Goal: Transaction & Acquisition: Purchase product/service

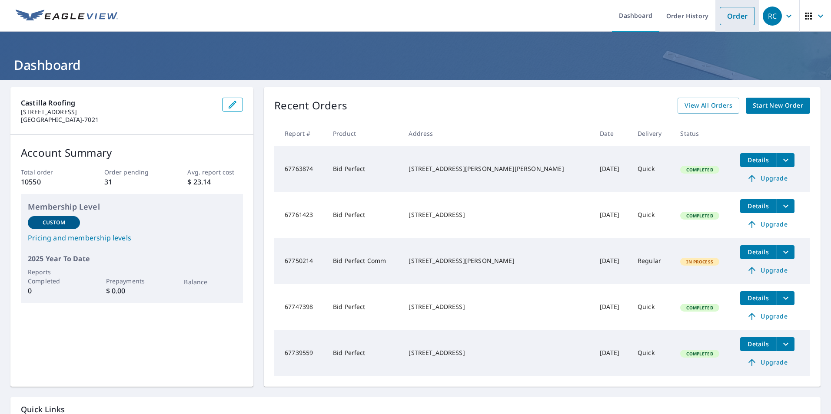
click at [722, 20] on link "Order" at bounding box center [736, 16] width 35 height 18
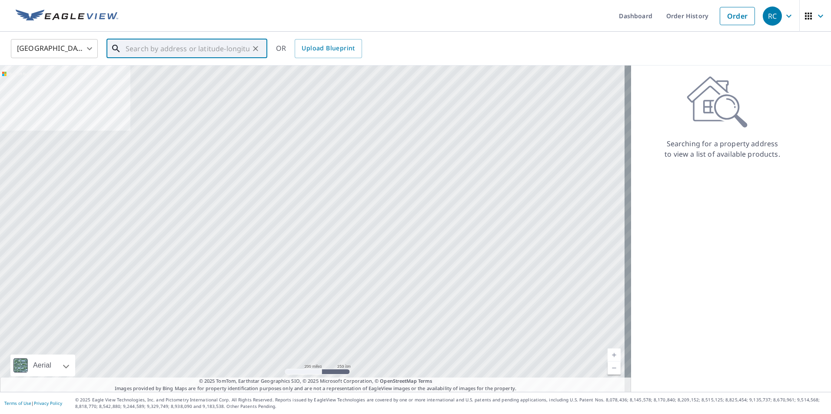
click at [189, 54] on input "text" at bounding box center [188, 48] width 124 height 24
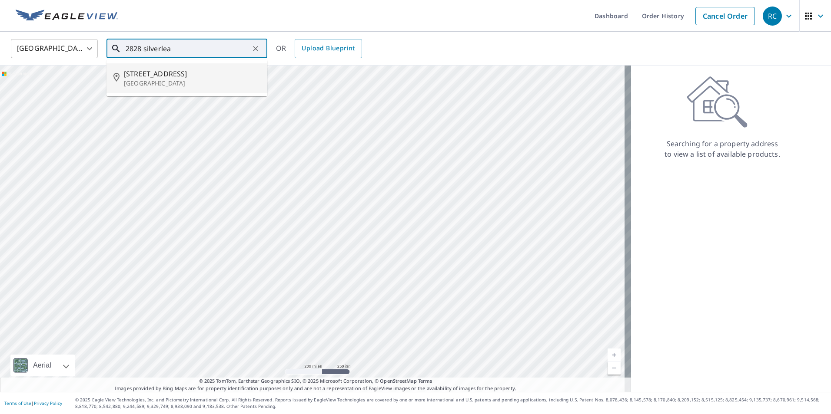
click at [175, 84] on p "[GEOGRAPHIC_DATA]" at bounding box center [192, 83] width 136 height 9
type input "[STREET_ADDRESS]"
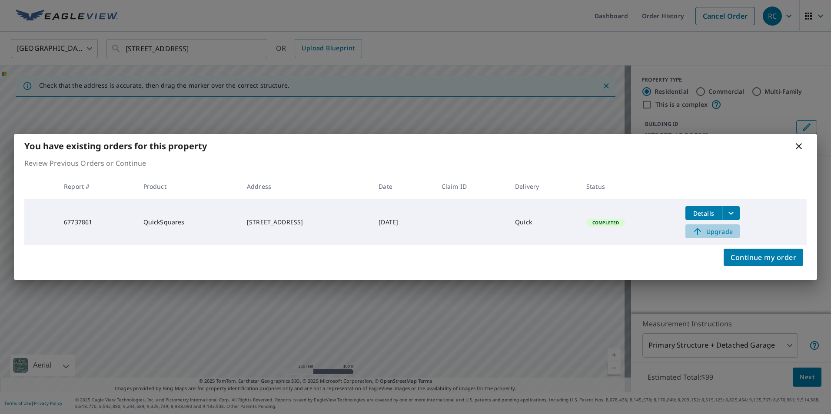
click at [724, 231] on span "Upgrade" at bounding box center [712, 231] width 44 height 10
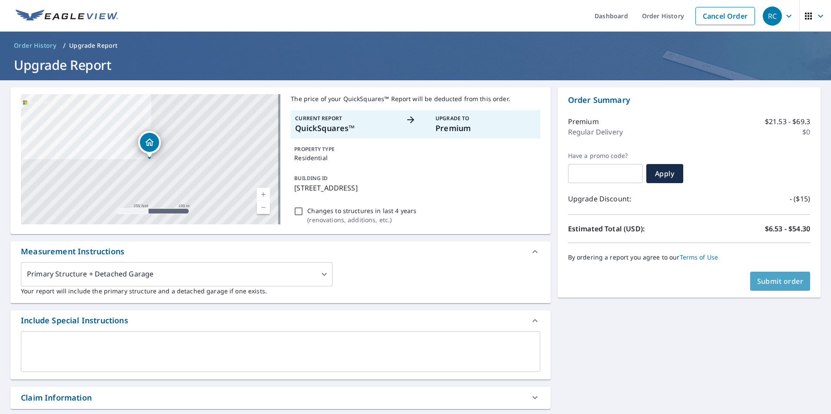
click at [774, 282] on span "Submit order" at bounding box center [780, 282] width 46 height 10
checkbox input "true"
